Goal: Transaction & Acquisition: Purchase product/service

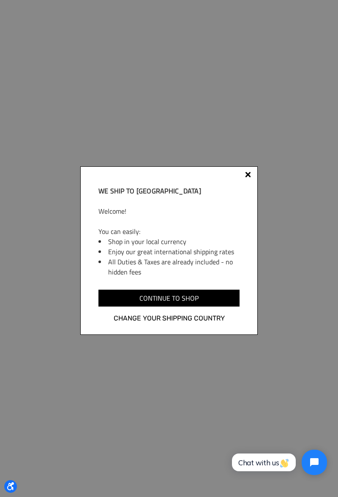
click at [248, 177] on div at bounding box center [248, 174] width 6 height 6
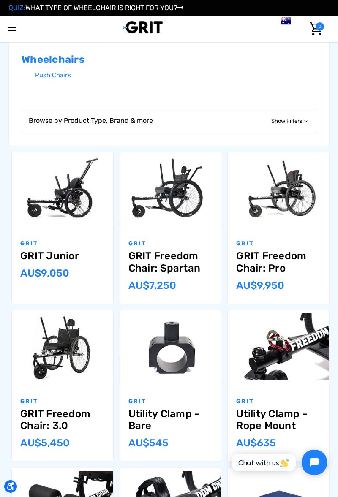
scroll to position [127, 0]
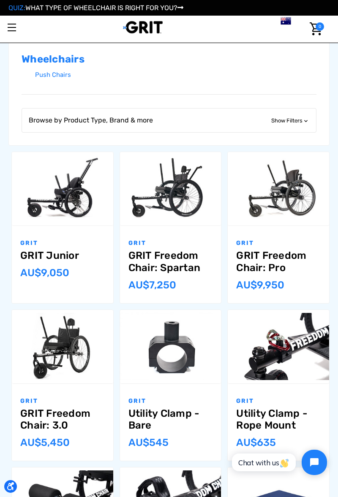
click at [171, 193] on img "GRIT Freedom Chair: Spartan,$3,995.00\a" at bounding box center [170, 189] width 101 height 68
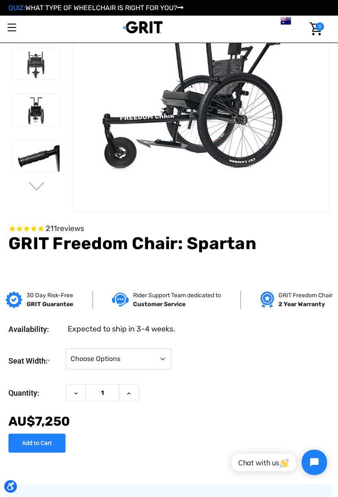
scroll to position [47, 0]
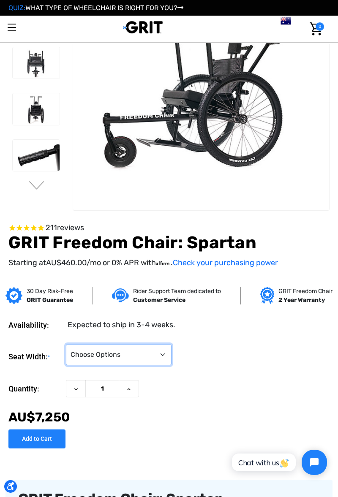
click at [96, 356] on select "Choose Options 16" 18" 20"" at bounding box center [119, 354] width 106 height 21
select select "325"
click at [66, 347] on select "Choose Options 16" 18" 20"" at bounding box center [119, 354] width 106 height 21
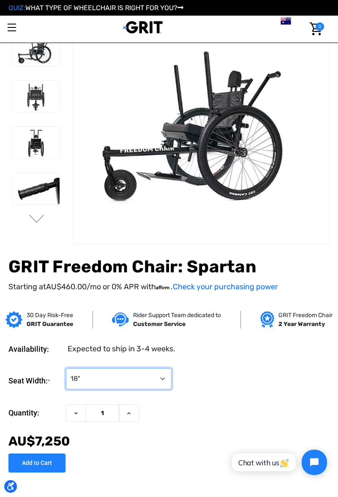
scroll to position [0, 0]
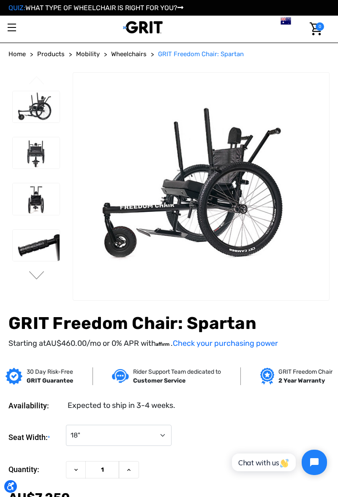
click at [41, 231] on img at bounding box center [36, 245] width 47 height 31
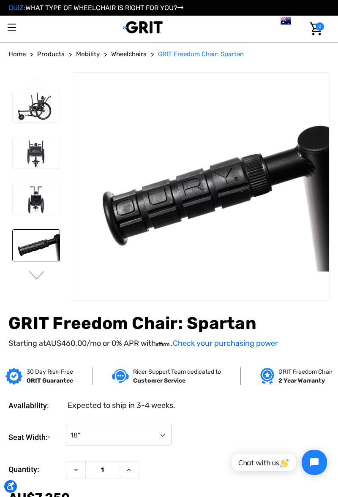
click at [43, 110] on img at bounding box center [36, 106] width 47 height 31
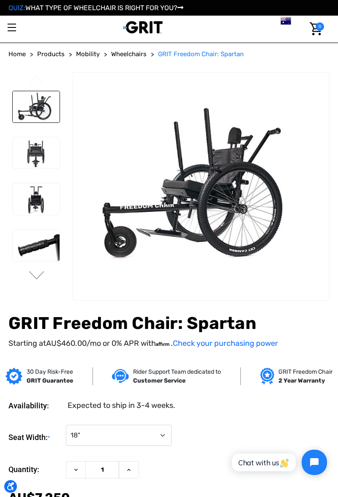
click at [236, 145] on section "Previous" at bounding box center [168, 186] width 327 height 228
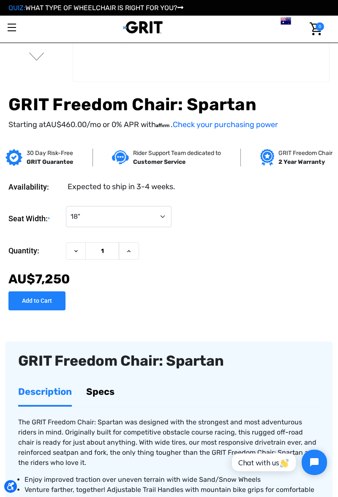
scroll to position [187, 0]
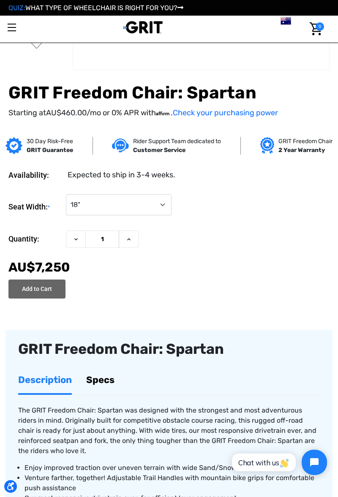
click at [59, 290] on input "Add to Cart" at bounding box center [36, 288] width 57 height 19
type input "Add to Cart"
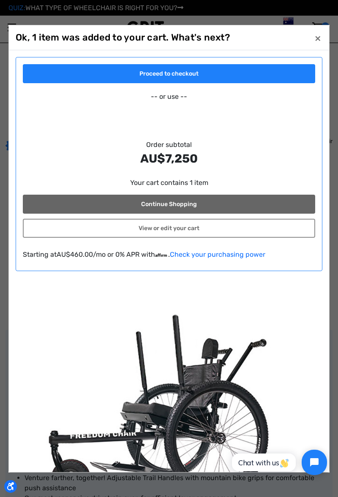
click at [205, 195] on link "Continue Shopping" at bounding box center [169, 204] width 292 height 19
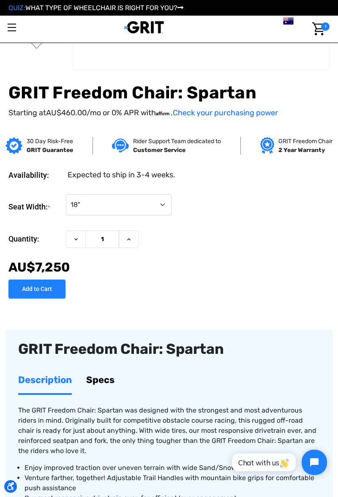
click at [328, 32] on link "My Cart 1" at bounding box center [318, 29] width 22 height 27
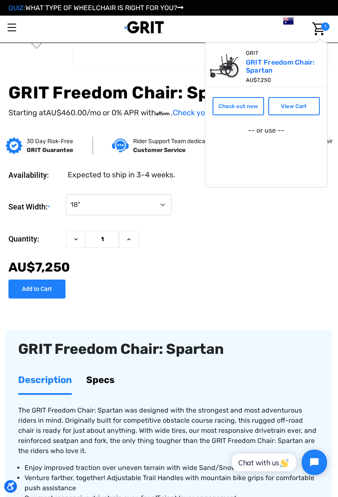
click at [247, 106] on link "Check out now" at bounding box center [238, 106] width 52 height 19
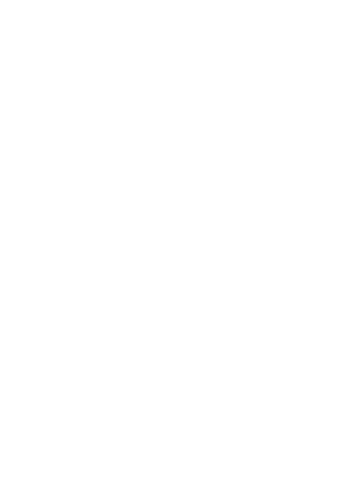
scroll to position [631, 0]
click at [36, 312] on div at bounding box center [169, 248] width 338 height 497
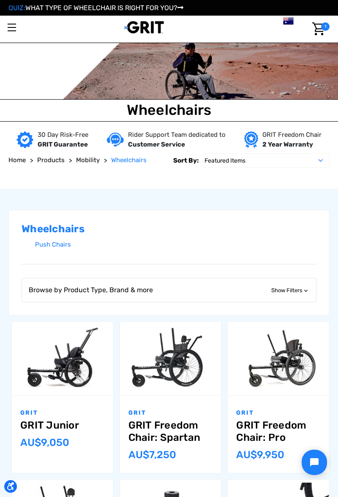
click at [183, 388] on img "GRIT Freedom Chair: Spartan,$3,995.00\a" at bounding box center [170, 359] width 101 height 68
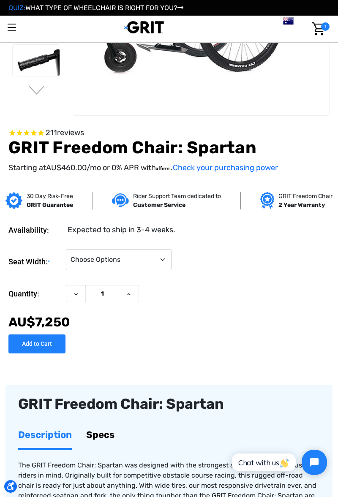
scroll to position [142, 0]
click at [98, 288] on input "1" at bounding box center [102, 293] width 34 height 17
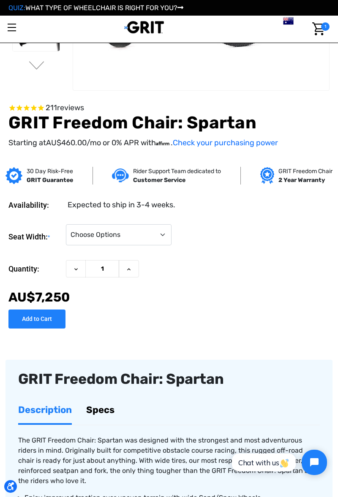
scroll to position [169, 0]
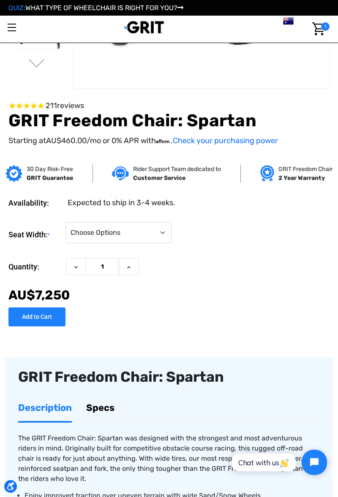
click at [101, 220] on div "Seat Width: * Choose Options 16" 18" 20" Current Stock: Quantity: Decrease Quan…" at bounding box center [168, 270] width 321 height 111
click at [106, 227] on select "Choose Options 16" 18" 20"" at bounding box center [119, 232] width 106 height 21
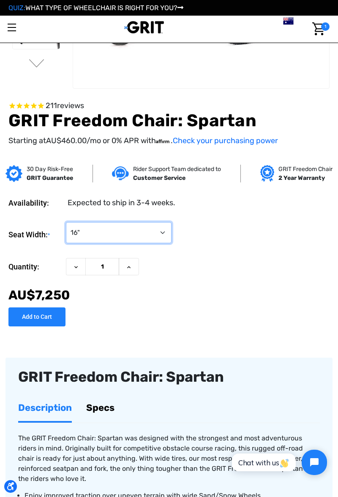
click at [66, 225] on select "Choose Options 16" 18" 20"" at bounding box center [119, 232] width 106 height 21
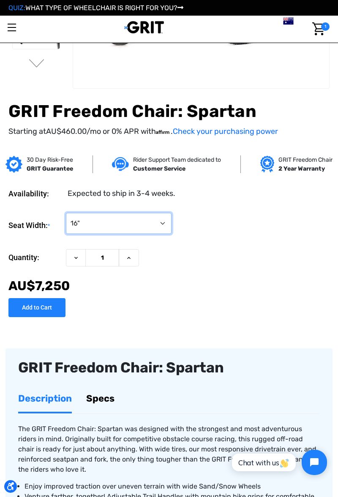
click at [88, 233] on select "Choose Options 16" 18" 20"" at bounding box center [119, 223] width 106 height 21
select select "325"
click at [66, 216] on select "Choose Options 16" 18" 20"" at bounding box center [119, 223] width 106 height 21
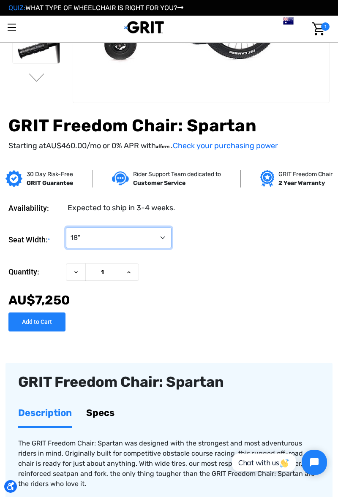
scroll to position [158, 0]
